Goal: Find specific page/section: Find specific page/section

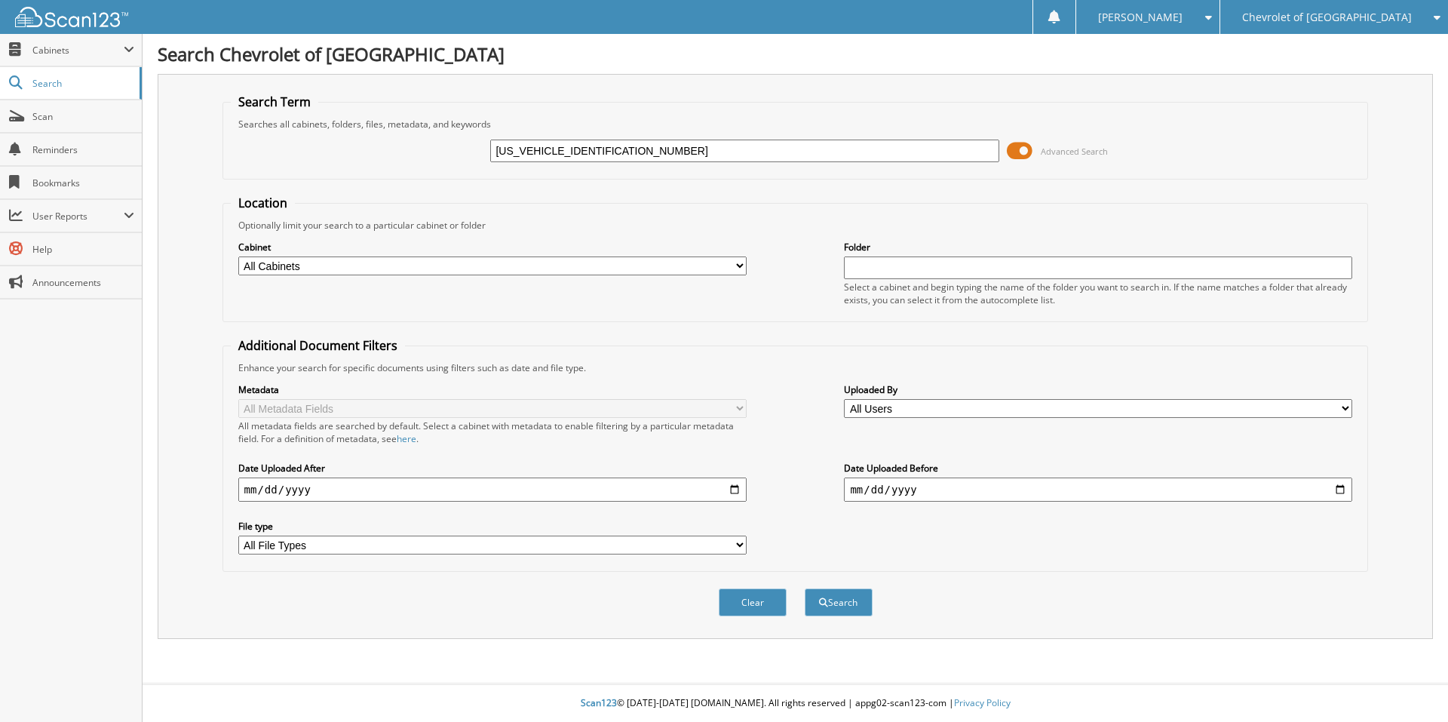
type input "[US_VEHICLE_IDENTIFICATION_NUMBER]"
click at [805, 588] on button "Search" at bounding box center [839, 602] width 68 height 28
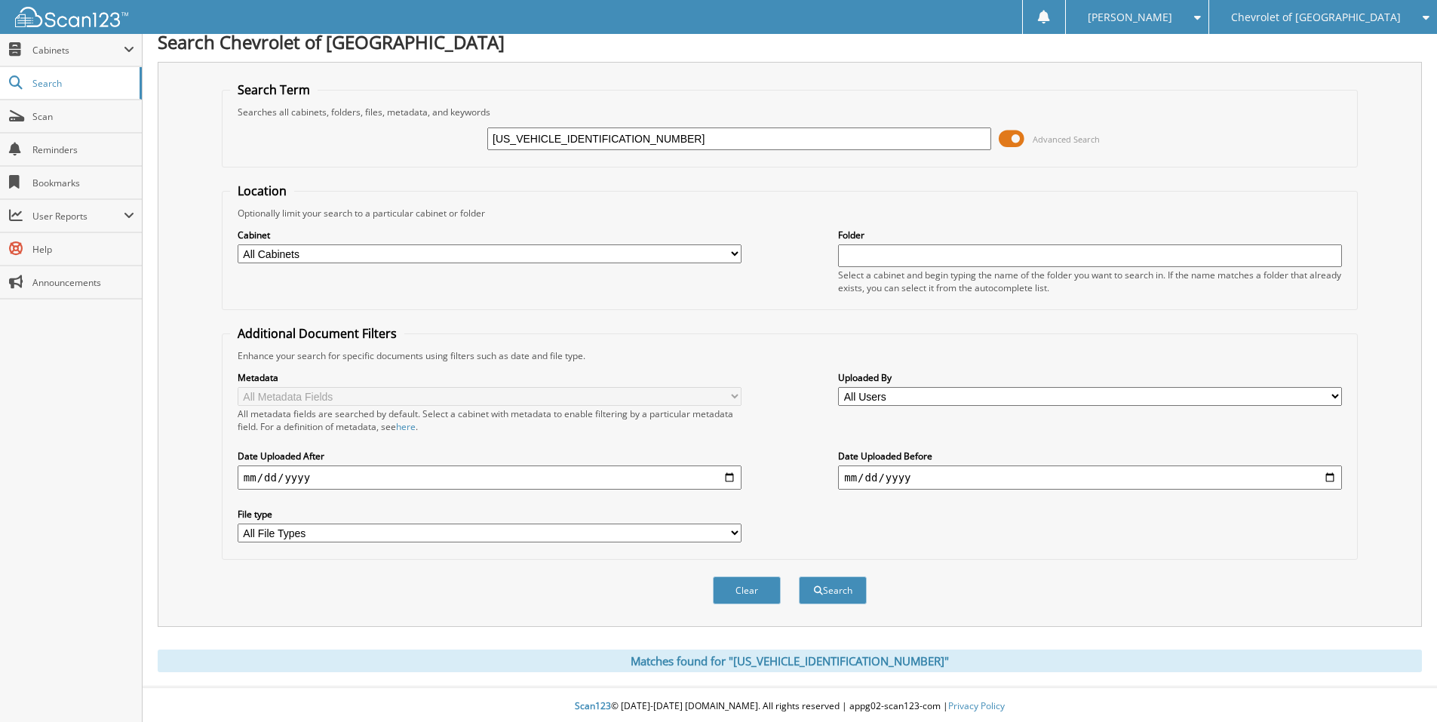
scroll to position [16, 0]
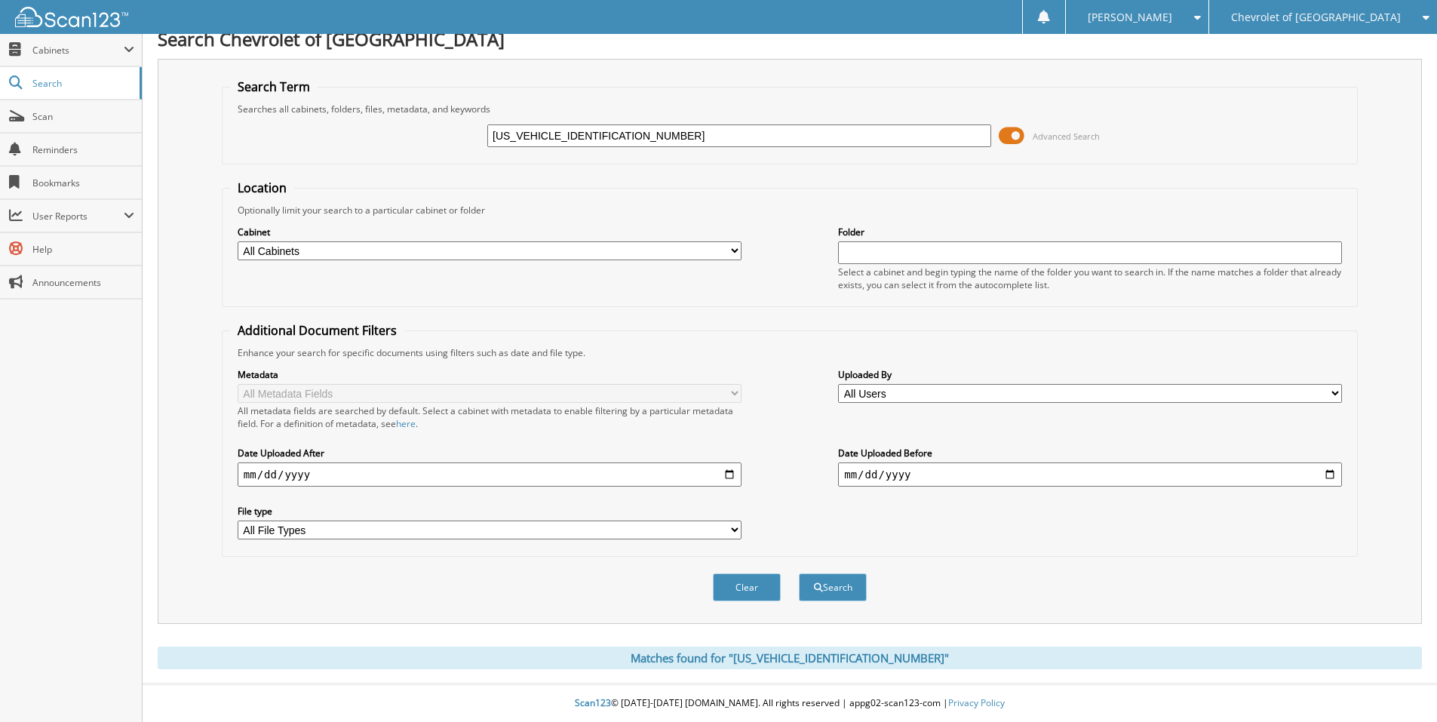
click at [796, 664] on div "Matches found for "[US_VEHICLE_IDENTIFICATION_NUMBER]"" at bounding box center [790, 657] width 1264 height 23
click at [630, 137] on input "[US_VEHICLE_IDENTIFICATION_NUMBER]" at bounding box center [739, 135] width 504 height 23
click at [61, 51] on span "Cabinets" at bounding box center [77, 50] width 91 height 13
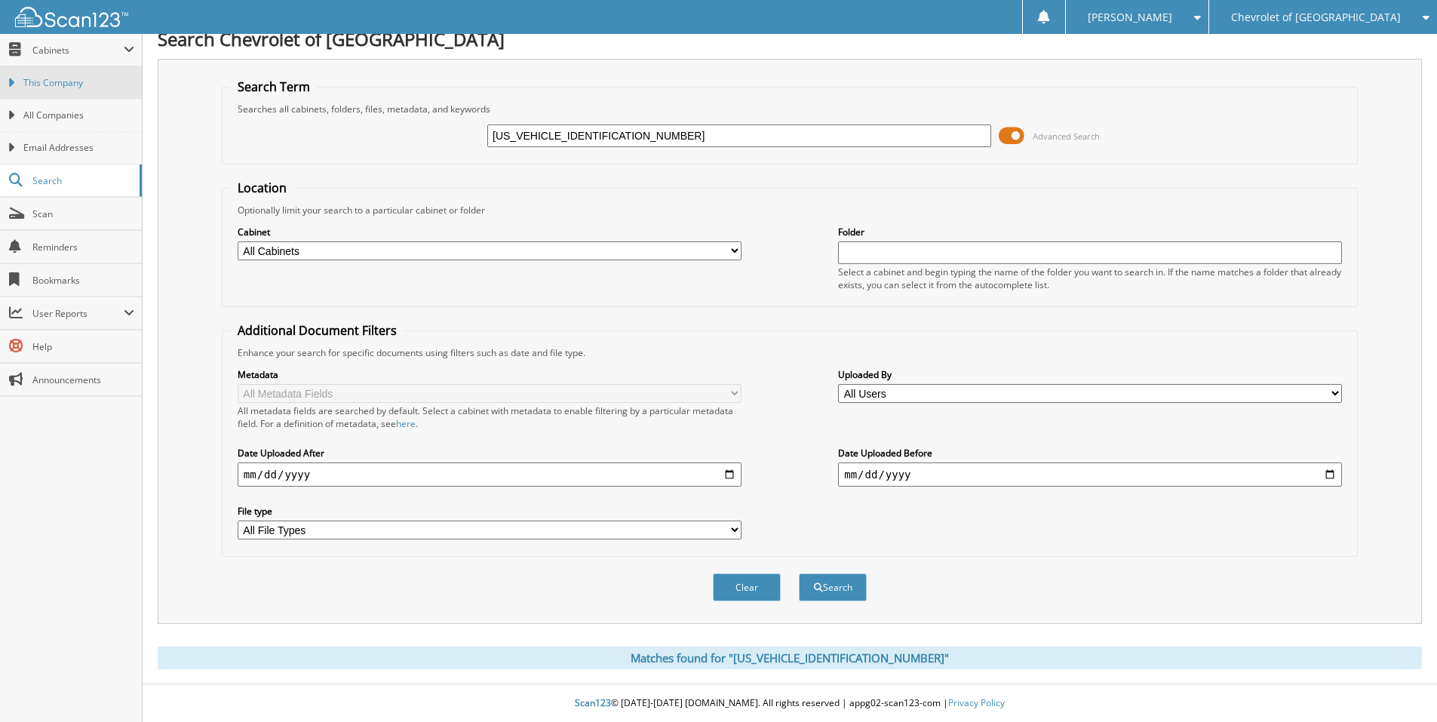
click at [60, 78] on span "This Company" at bounding box center [78, 83] width 111 height 14
